Goal: Task Accomplishment & Management: Use online tool/utility

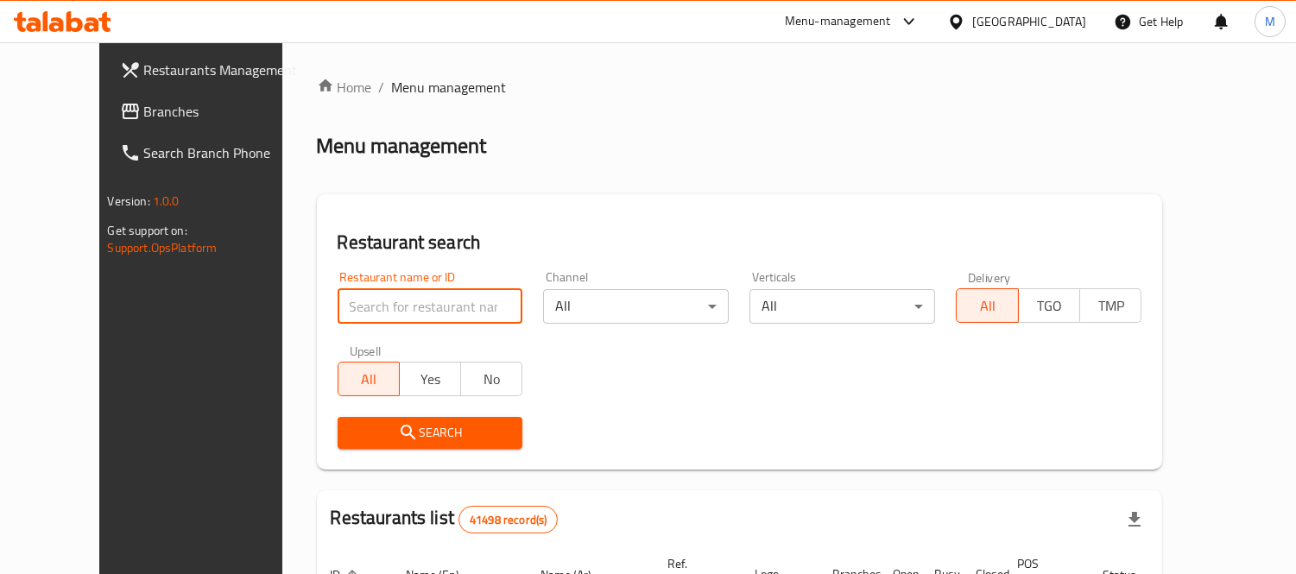
click at [416, 314] on input "search" at bounding box center [431, 306] width 186 height 35
type input "Syrian roast"
click button "Search" at bounding box center [431, 433] width 186 height 32
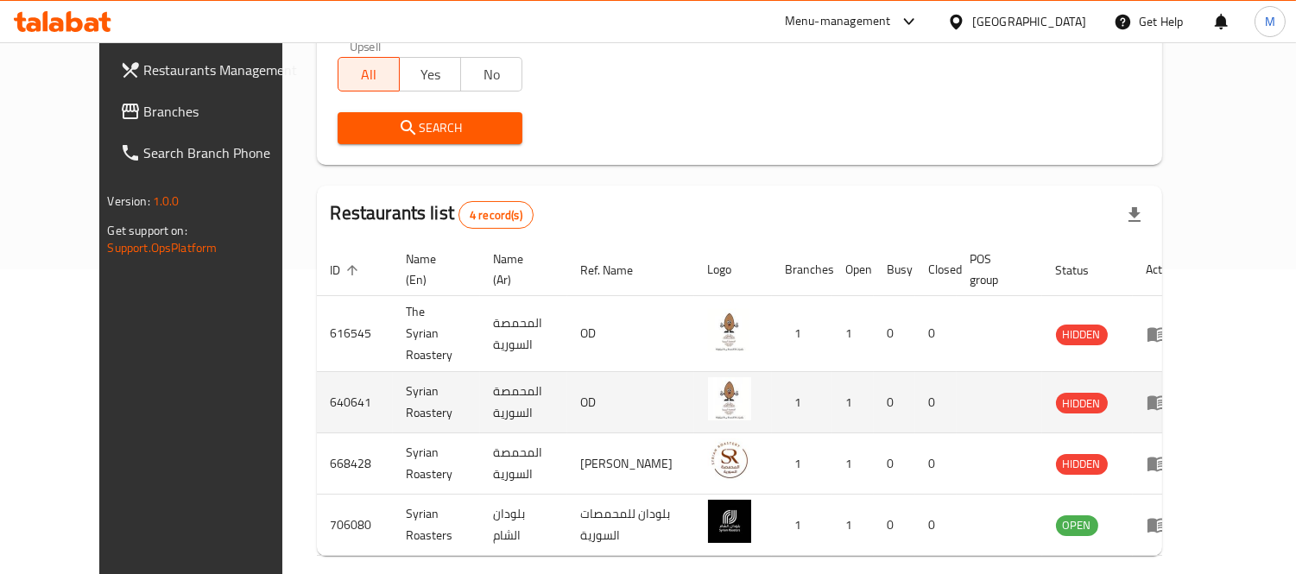
scroll to position [306, 0]
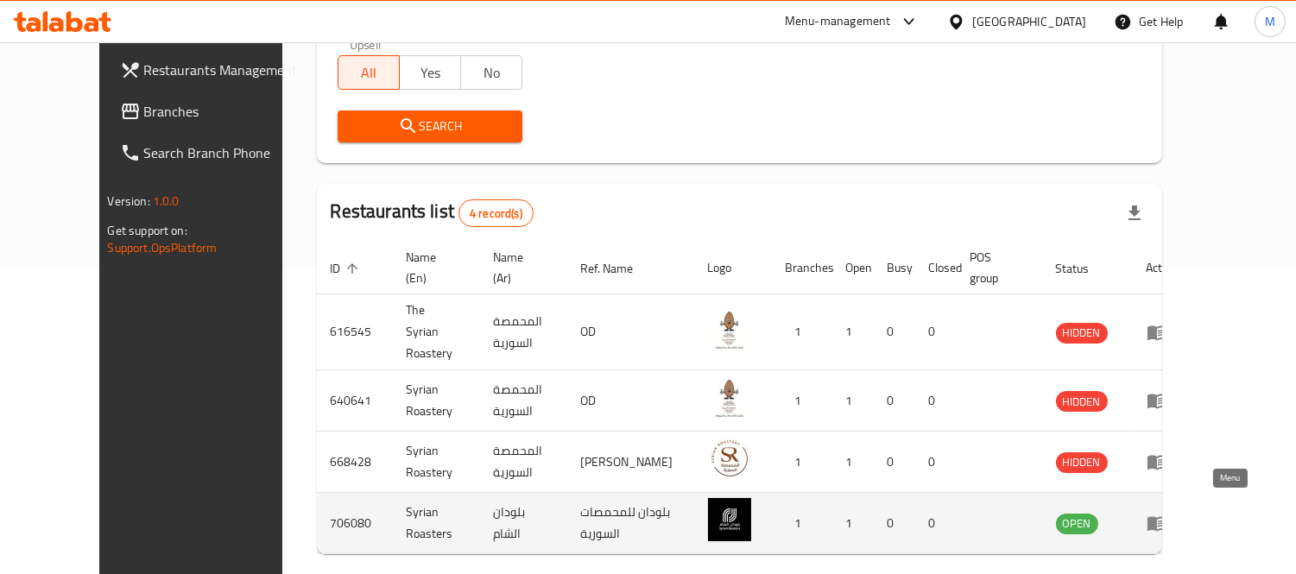
click at [1178, 514] on link "enhanced table" at bounding box center [1162, 523] width 32 height 21
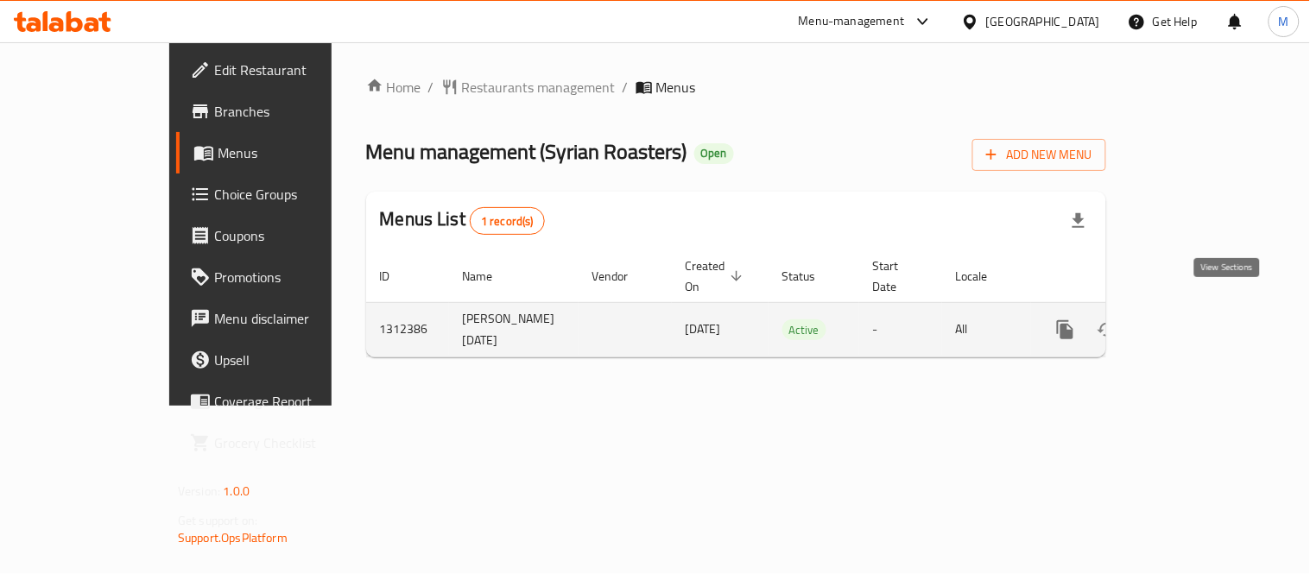
click at [1200, 319] on icon "enhanced table" at bounding box center [1189, 329] width 21 height 21
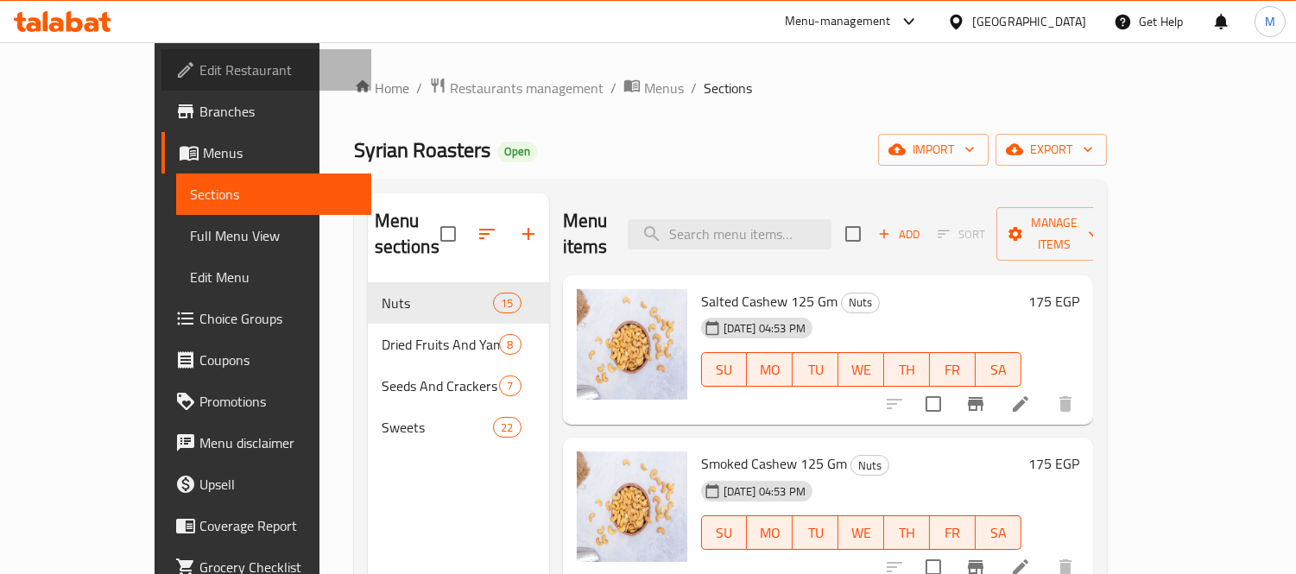
click at [199, 79] on span "Edit Restaurant" at bounding box center [278, 70] width 158 height 21
